Goal: Find specific page/section: Find specific page/section

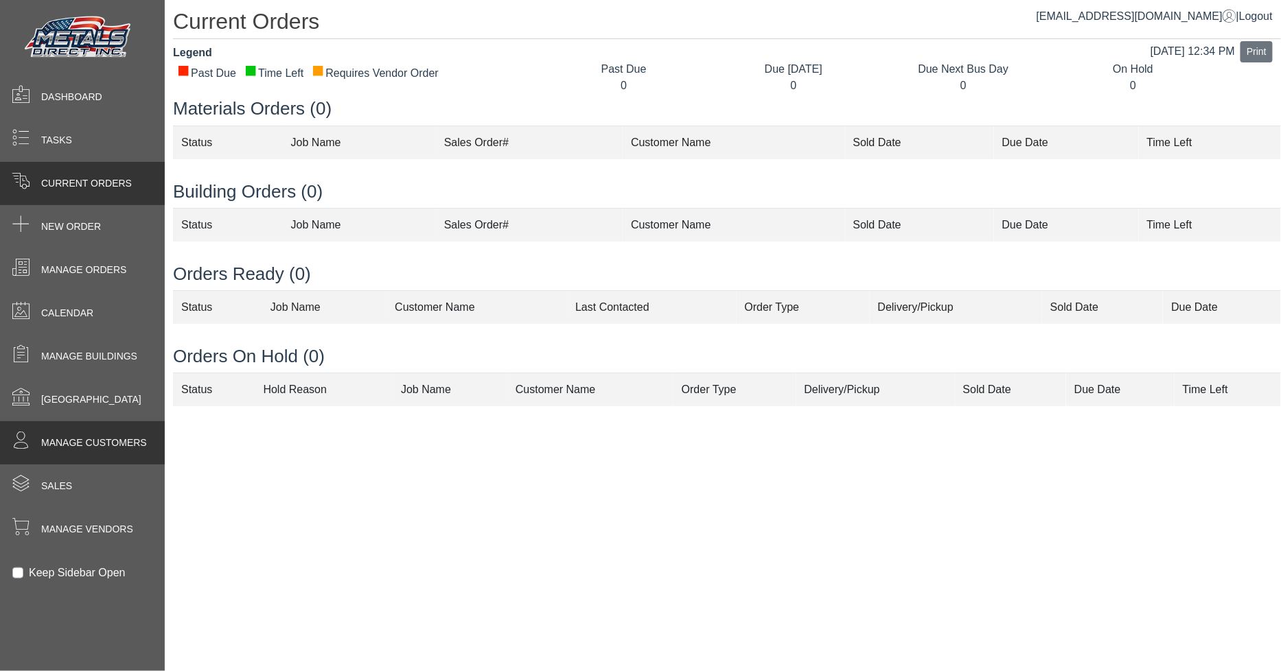
click at [84, 446] on span "Manage Customers" at bounding box center [94, 443] width 106 height 14
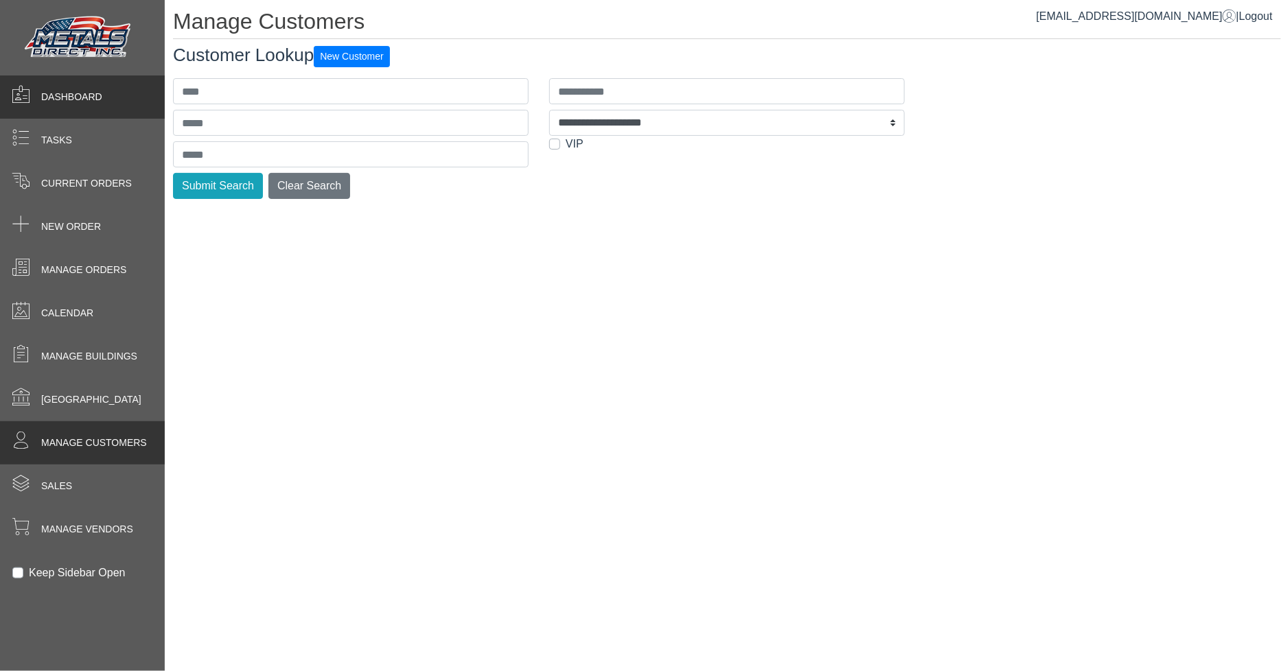
click at [70, 96] on span "Dashboard" at bounding box center [71, 97] width 61 height 14
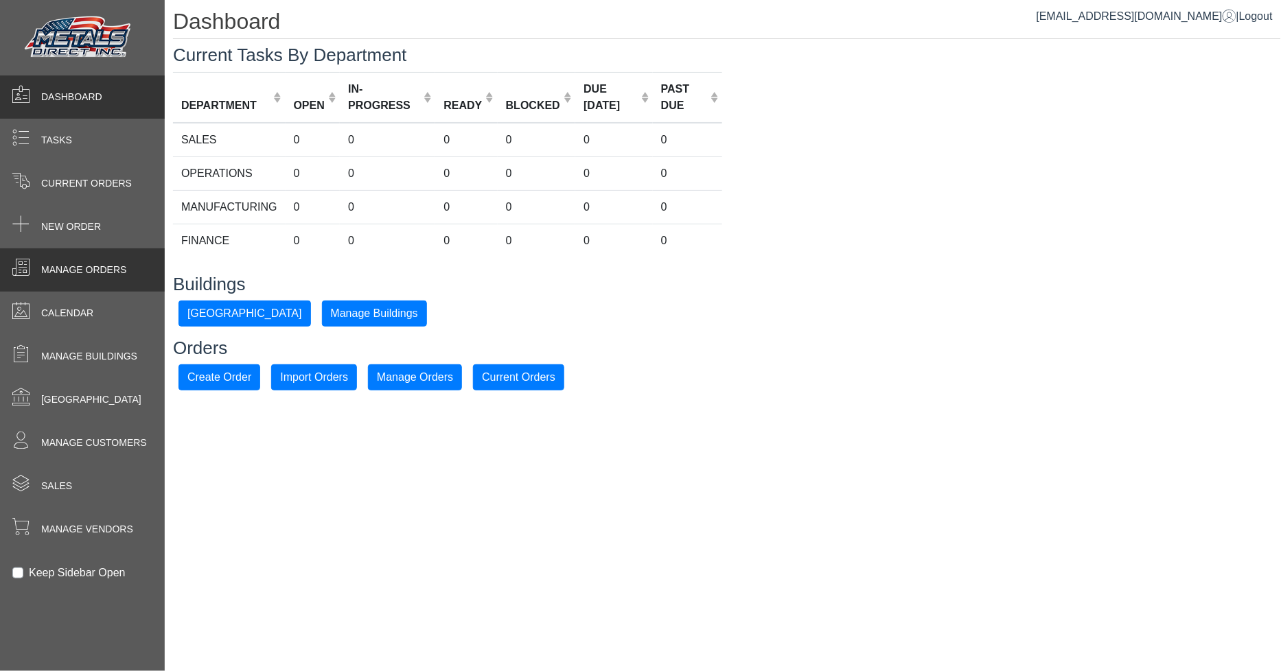
click at [86, 273] on span "Manage Orders" at bounding box center [83, 270] width 85 height 14
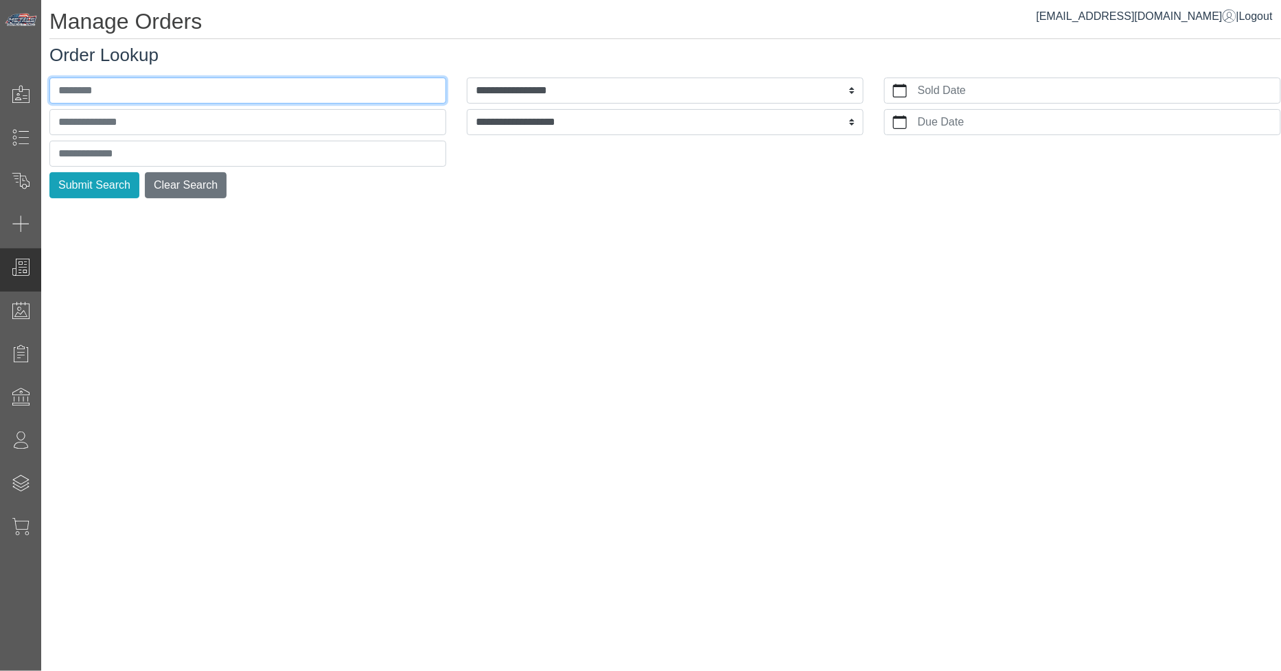
click at [242, 90] on input "text" at bounding box center [247, 91] width 397 height 26
type input "******"
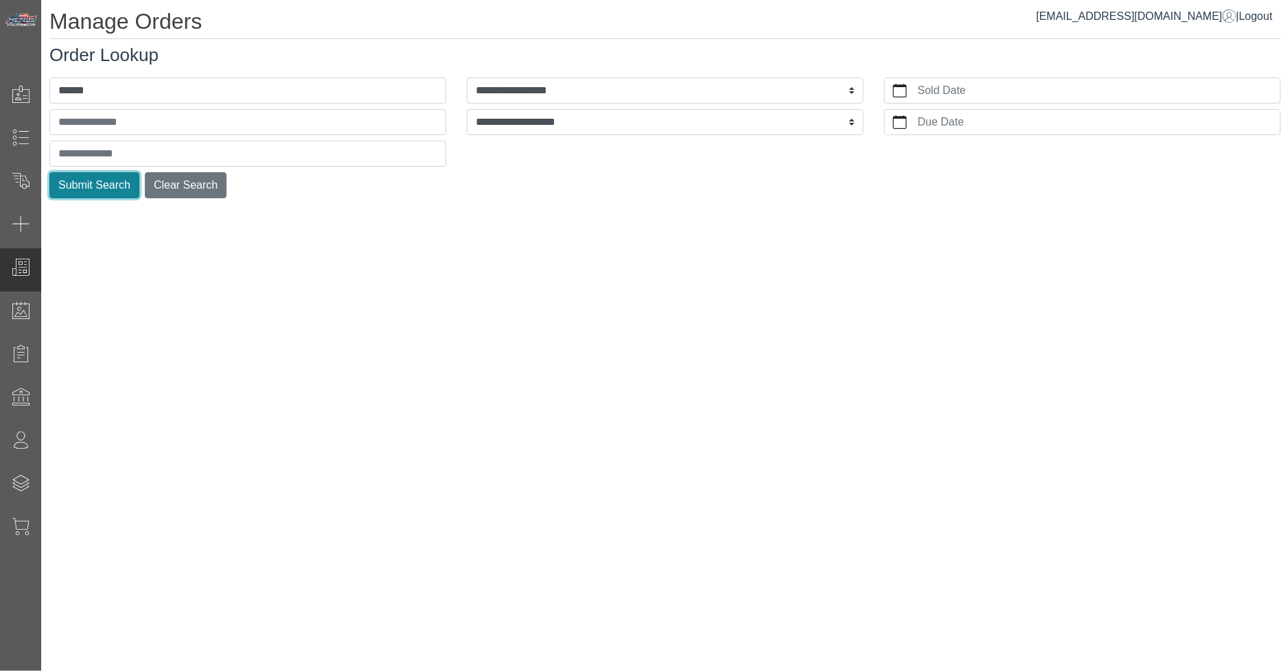
click at [110, 181] on button "Submit Search" at bounding box center [94, 185] width 90 height 26
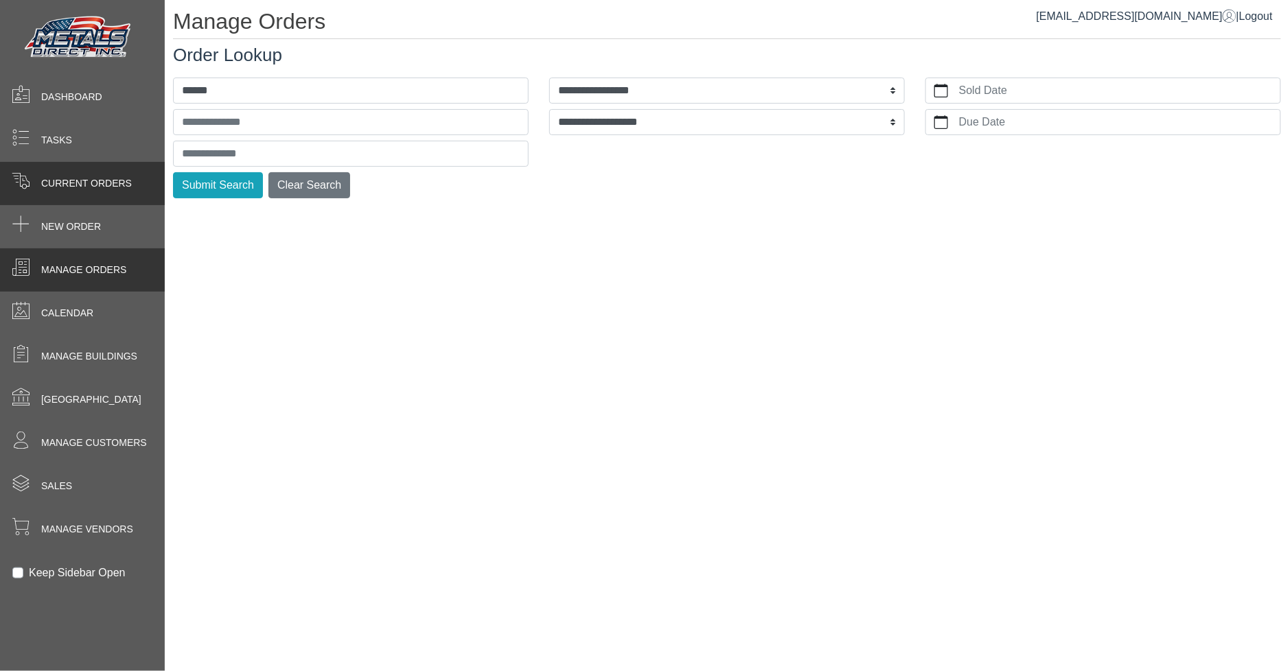
click at [122, 189] on span "Current Orders" at bounding box center [86, 183] width 91 height 14
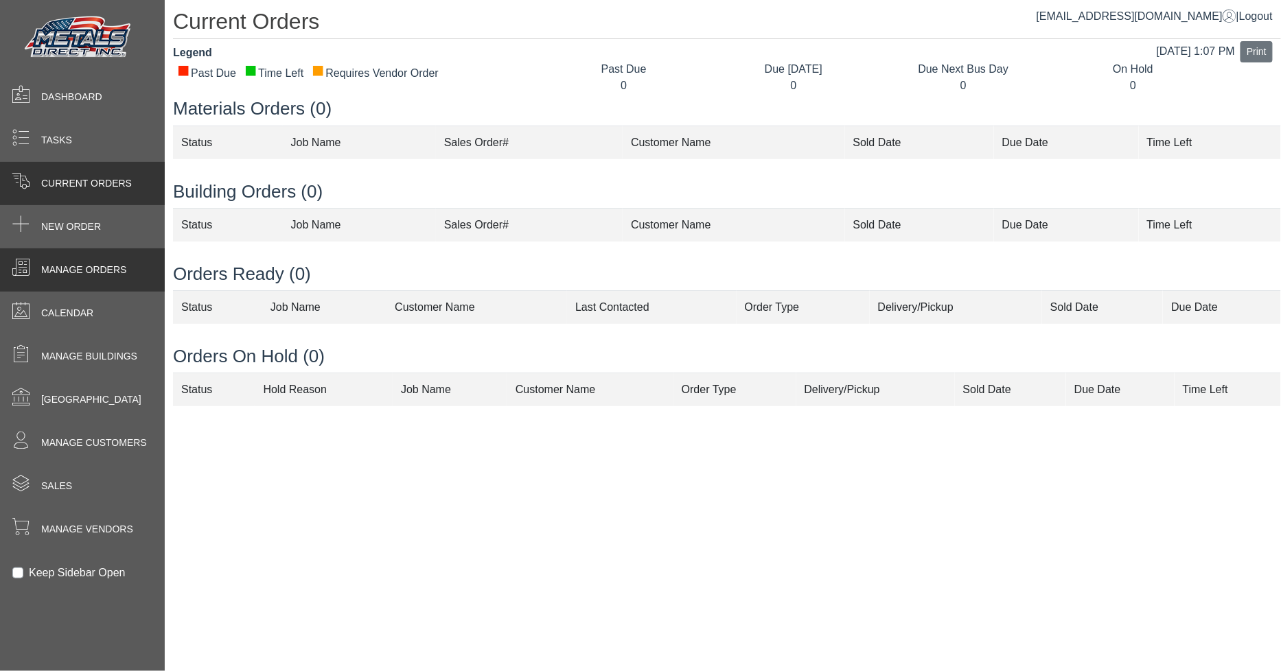
click at [93, 272] on span "Manage Orders" at bounding box center [83, 270] width 85 height 14
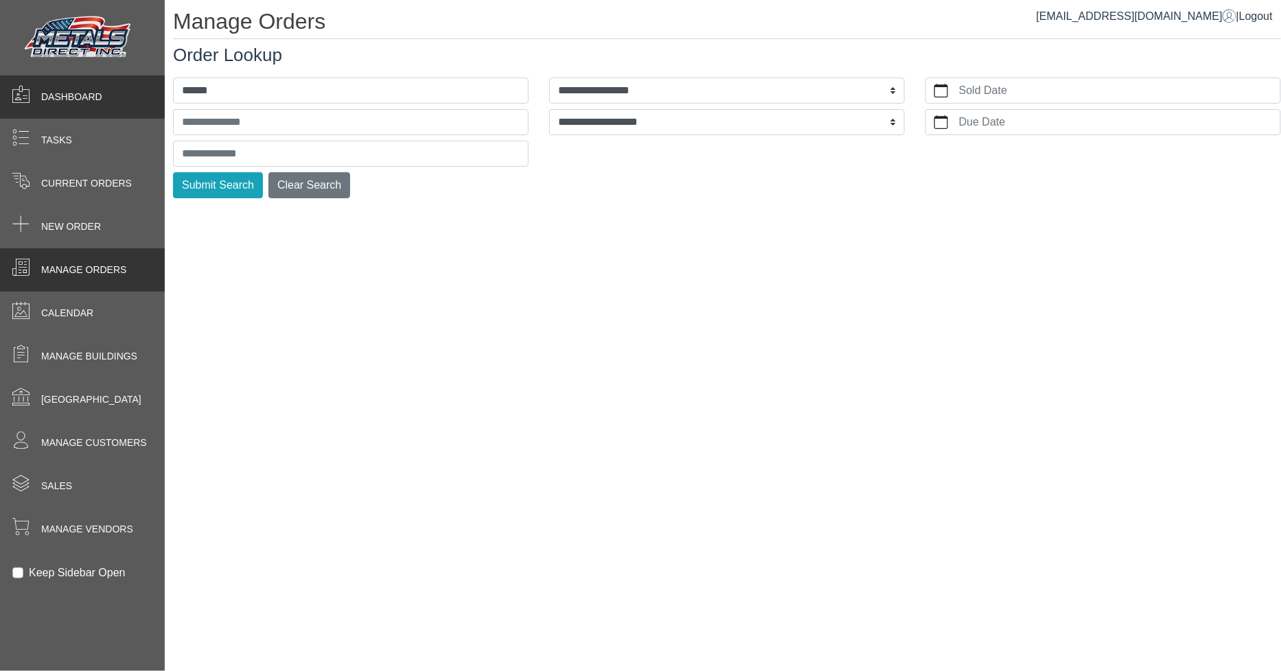
click at [58, 95] on span "Dashboard" at bounding box center [71, 97] width 61 height 14
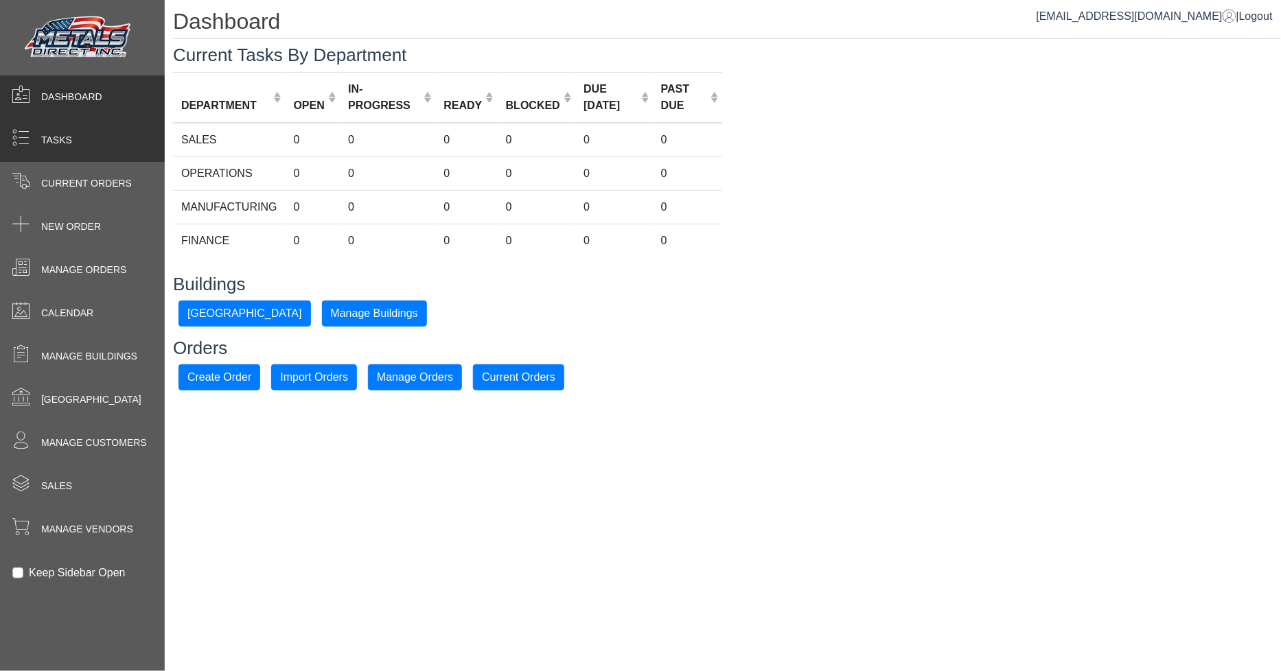
click at [62, 140] on span "Tasks" at bounding box center [56, 140] width 31 height 14
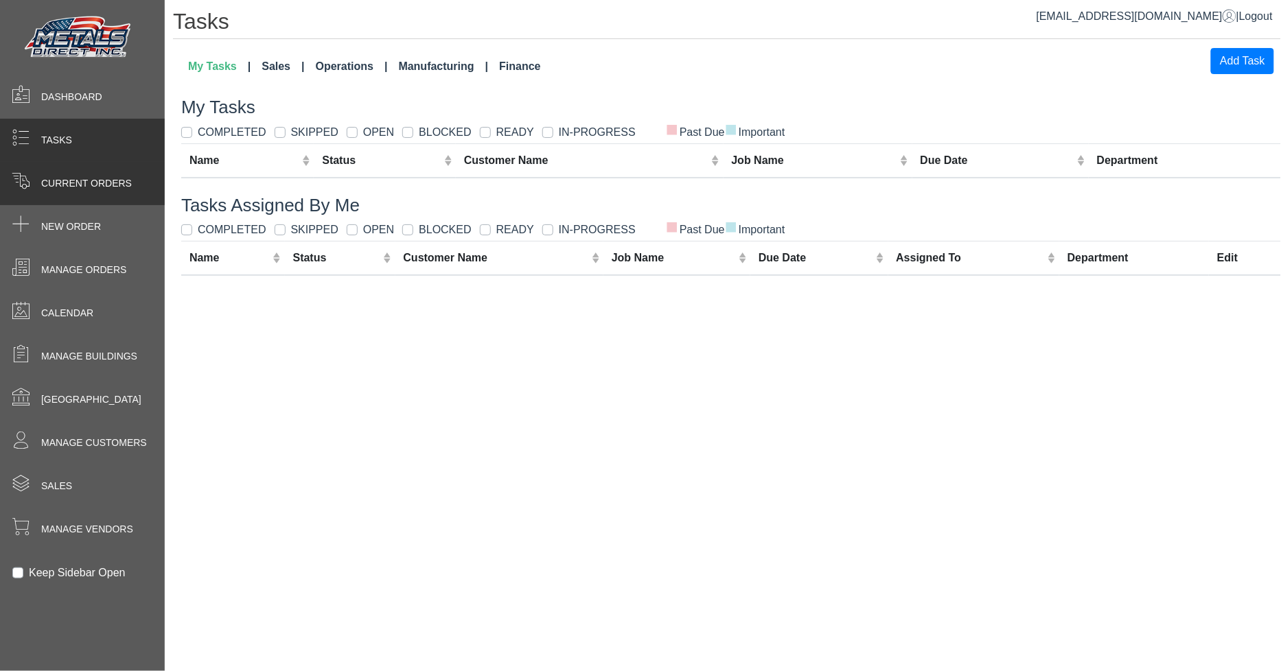
click at [56, 180] on span "Current Orders" at bounding box center [86, 183] width 91 height 14
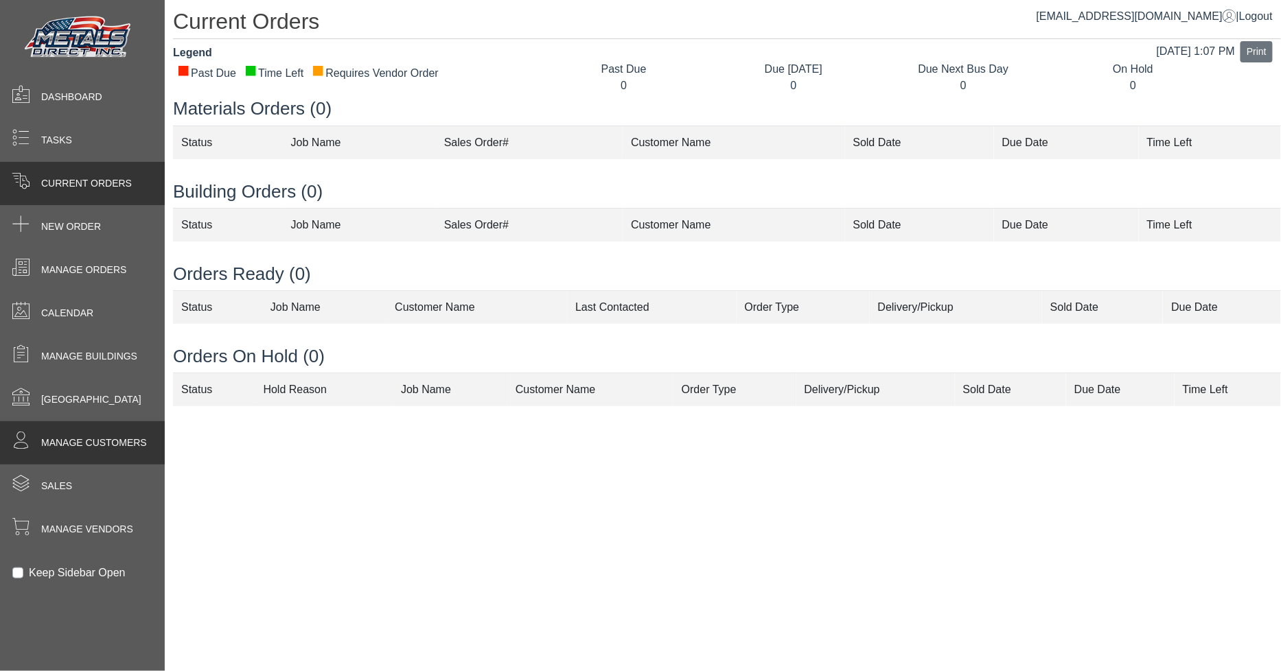
click at [119, 438] on span "Manage Customers" at bounding box center [94, 443] width 106 height 14
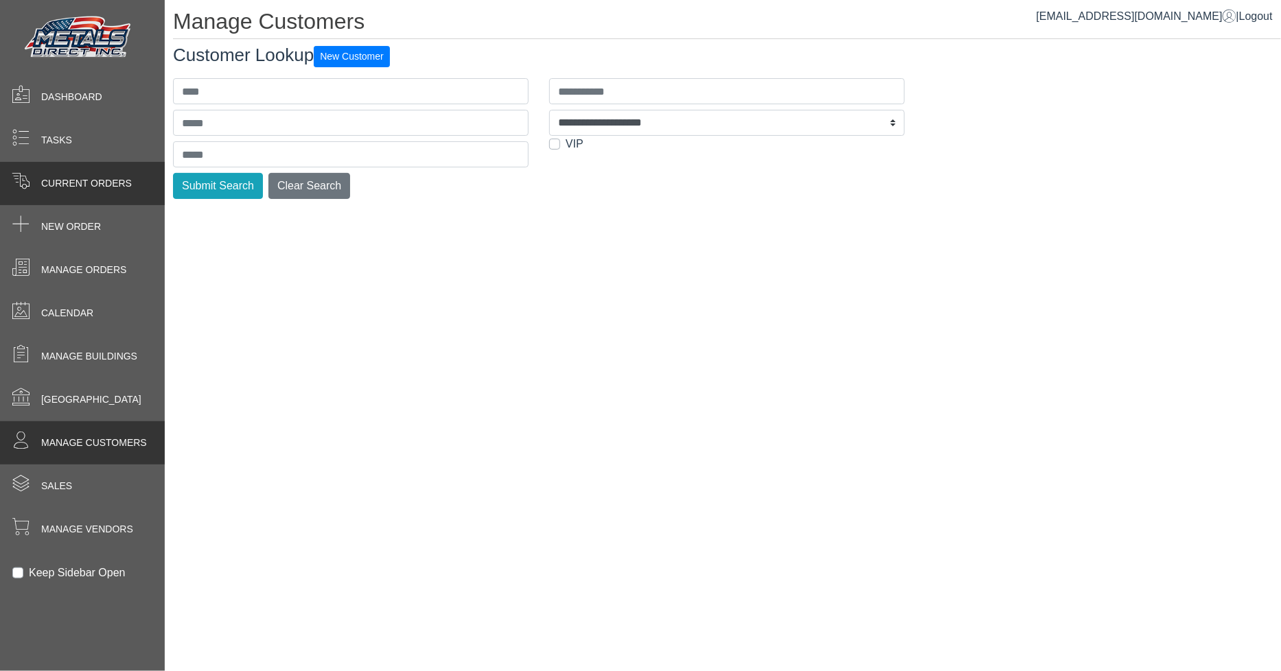
click at [113, 187] on span "Current Orders" at bounding box center [86, 183] width 91 height 14
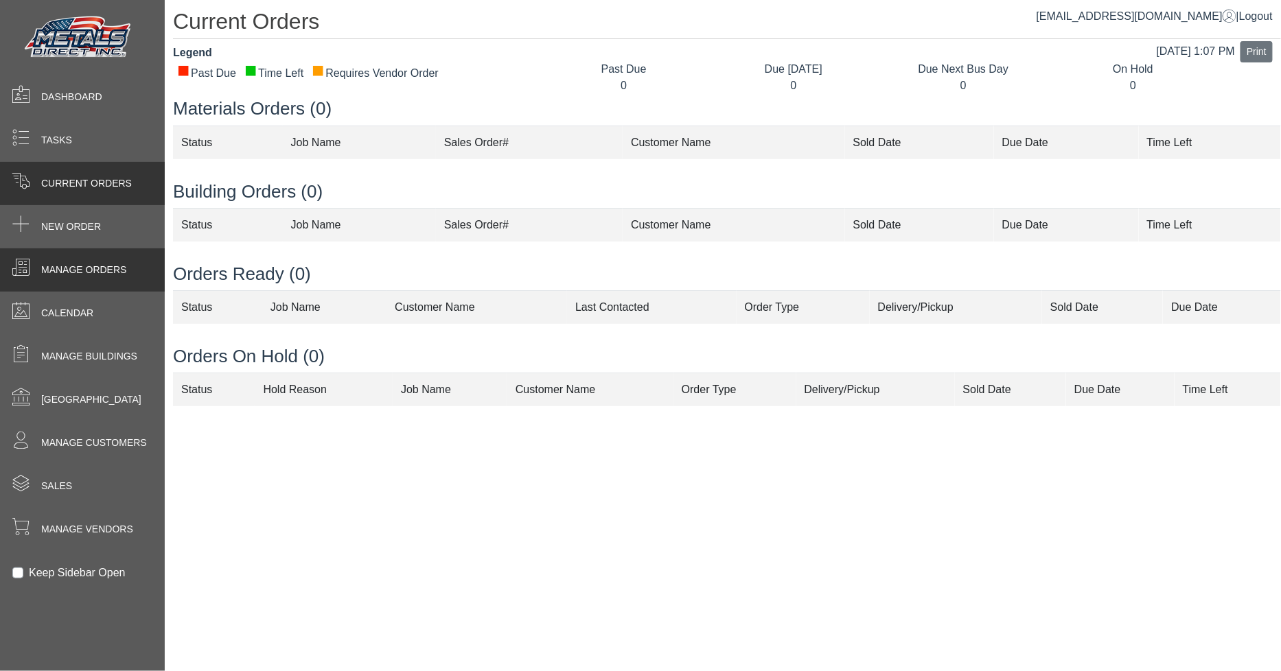
click at [99, 266] on span "Manage Orders" at bounding box center [83, 270] width 85 height 14
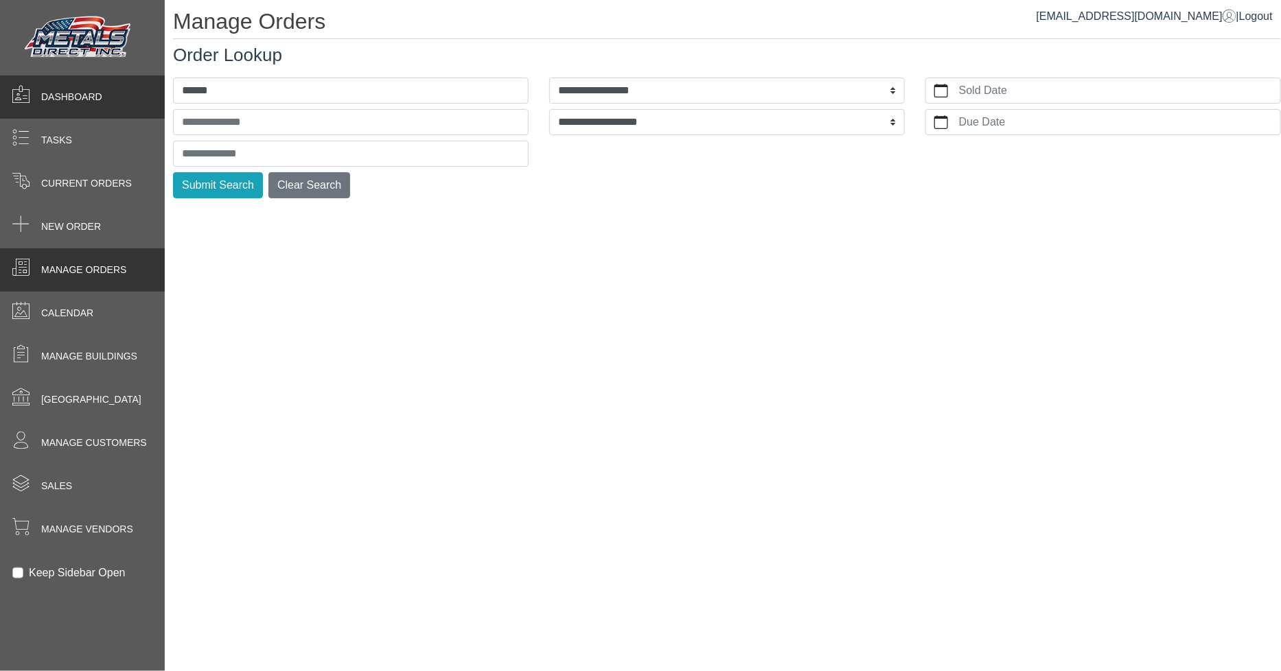
click at [119, 98] on div "Dashboard" at bounding box center [82, 97] width 165 height 43
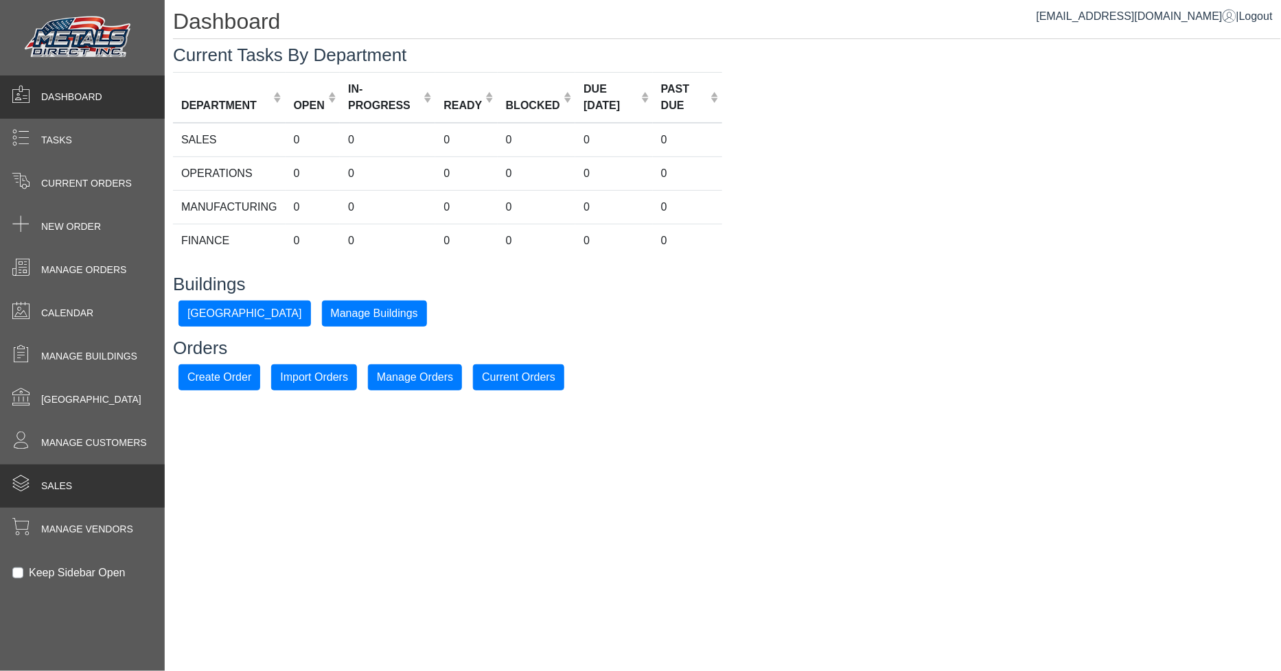
click at [87, 478] on div "Sales" at bounding box center [82, 486] width 165 height 43
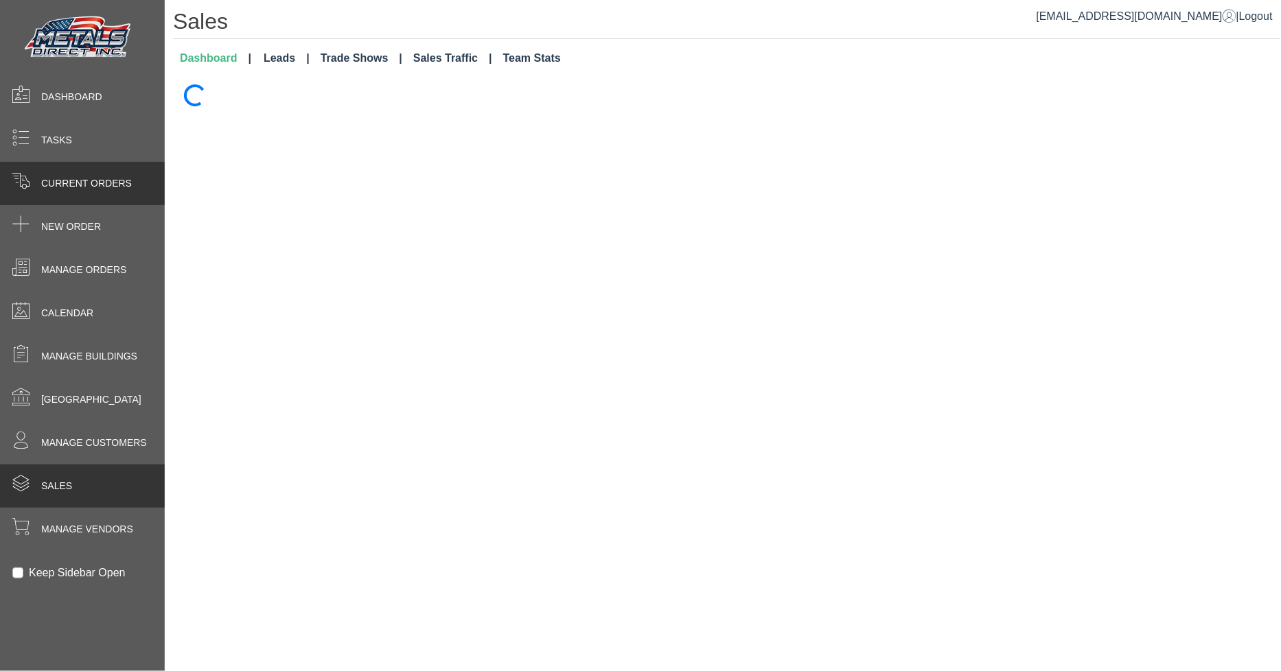
click at [86, 174] on div "Current Orders" at bounding box center [82, 183] width 165 height 43
